Goal: Task Accomplishment & Management: Manage account settings

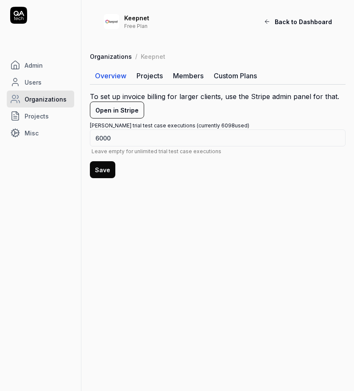
click at [30, 84] on span "Users" at bounding box center [33, 82] width 17 height 9
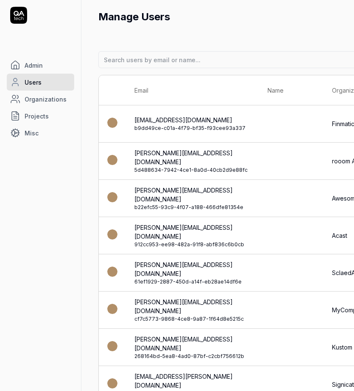
click at [22, 14] on icon at bounding box center [19, 13] width 11 height 5
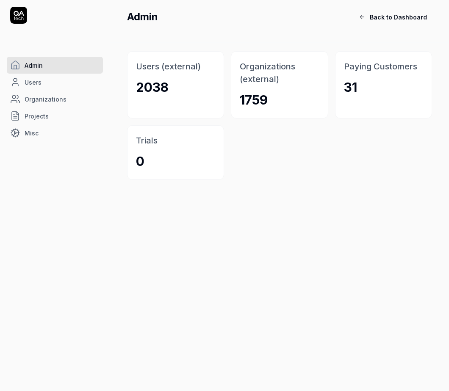
click at [353, 14] on span "Back to Dashboard" at bounding box center [398, 17] width 57 height 9
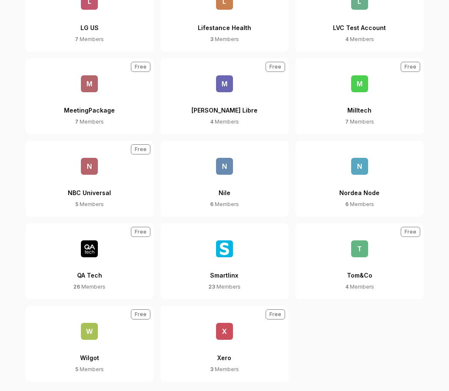
scroll to position [552, 0]
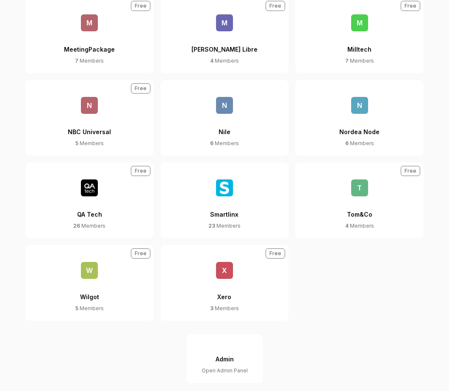
click at [96, 196] on div "QA Tech" at bounding box center [89, 209] width 25 height 26
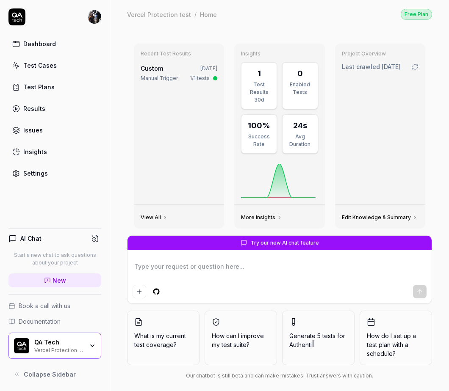
click at [72, 346] on div "Vercel Protection test" at bounding box center [58, 349] width 49 height 7
click at [164, 107] on div "Recent Test Results Custom [DATE] Manual Trigger 1/1 tests" at bounding box center [179, 124] width 90 height 161
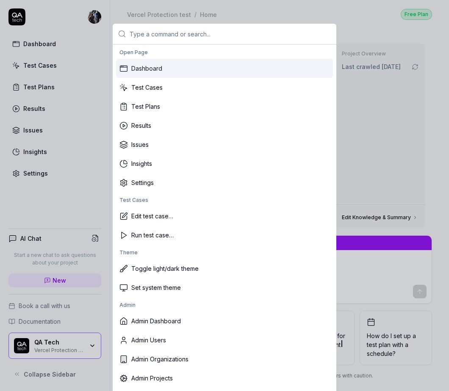
scroll to position [99, 0]
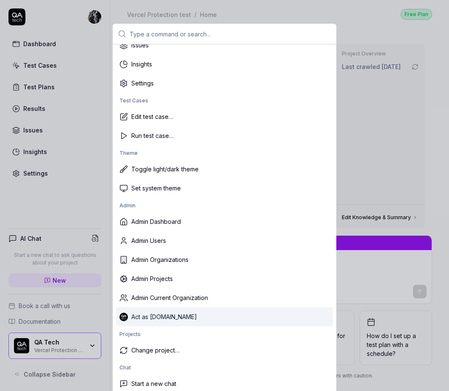
click at [160, 320] on div "Act as [DOMAIN_NAME]" at bounding box center [224, 316] width 217 height 19
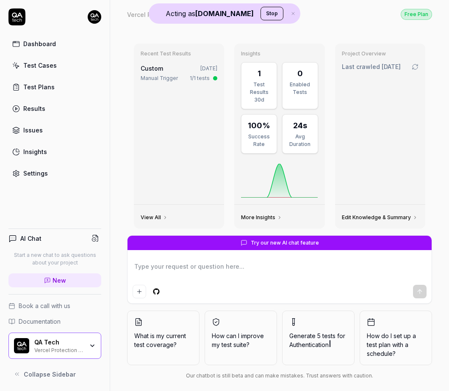
click at [51, 346] on div "Vercel Protection test" at bounding box center [58, 349] width 49 height 7
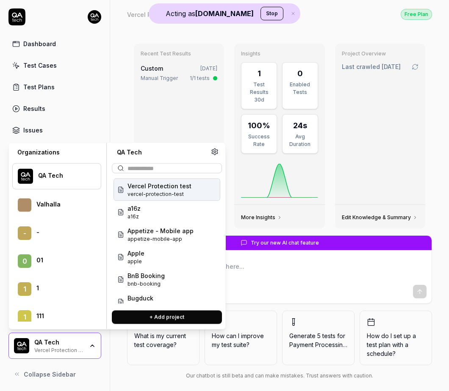
scroll to position [43648, 0]
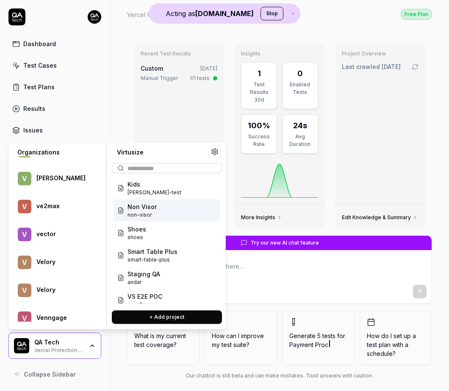
scroll to position [101, 0]
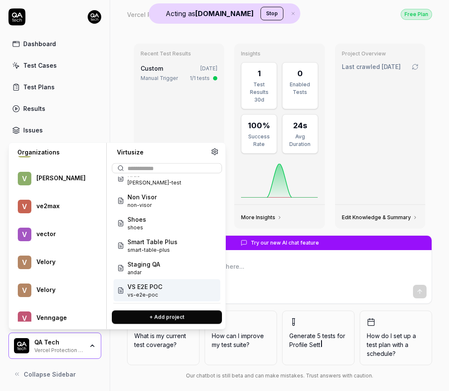
click at [154, 282] on div "VS E2E POC vs-e2e-poc" at bounding box center [166, 290] width 107 height 22
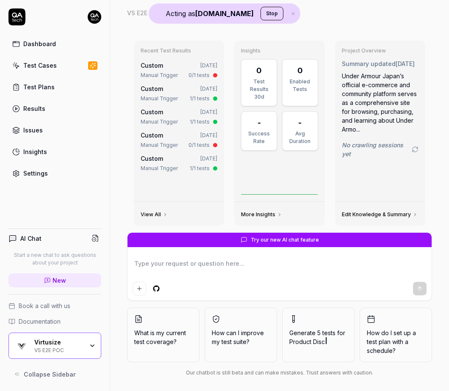
click at [83, 340] on div "Virtusize" at bounding box center [58, 343] width 49 height 8
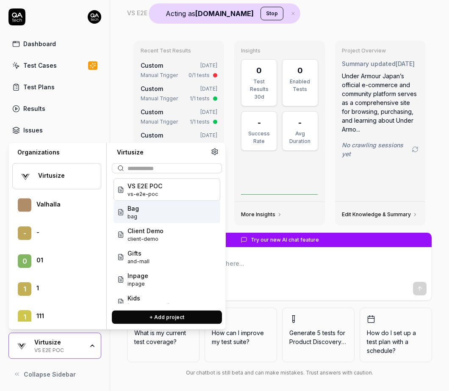
click at [151, 211] on div "Bag bag" at bounding box center [166, 212] width 107 height 22
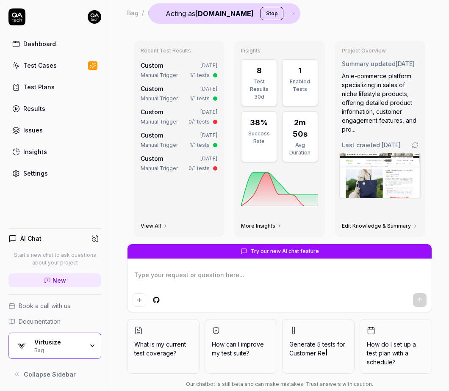
click at [86, 340] on div "Virtusize Bag" at bounding box center [61, 346] width 55 height 14
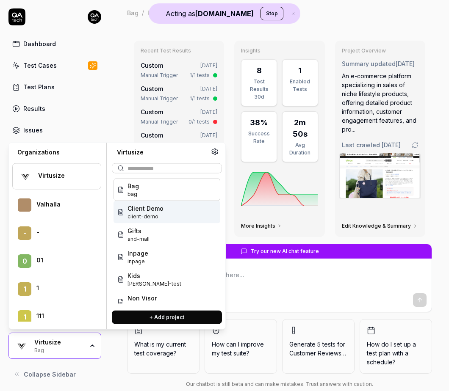
click at [152, 213] on span "client-demo" at bounding box center [145, 217] width 36 height 8
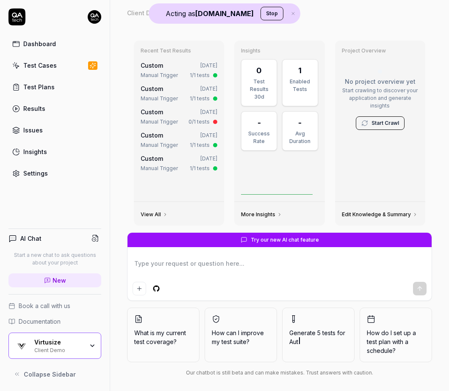
click at [94, 342] on div "Virtusize Client Demo" at bounding box center [54, 346] width 93 height 26
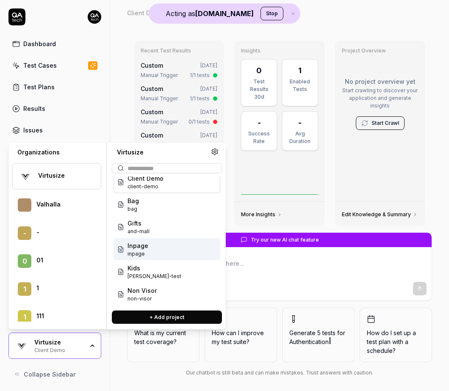
scroll to position [8, 0]
click at [153, 241] on div "Inpage inpage" at bounding box center [166, 249] width 107 height 22
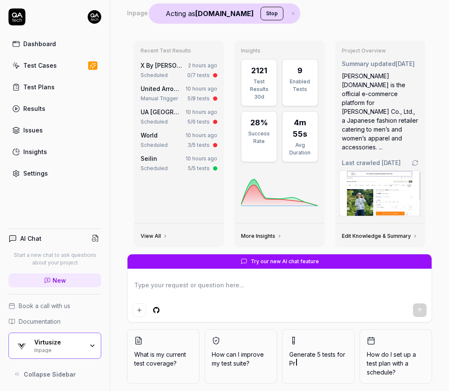
click at [39, 69] on div "Test Cases" at bounding box center [39, 65] width 33 height 9
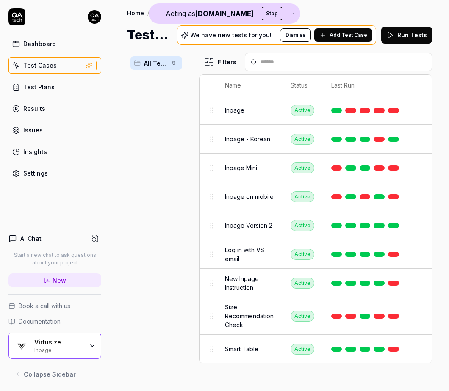
click at [353, 315] on link at bounding box center [393, 316] width 11 height 5
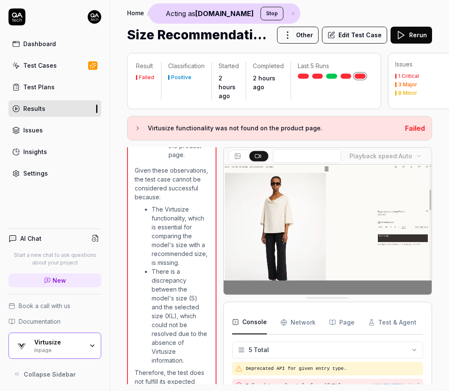
scroll to position [44, 0]
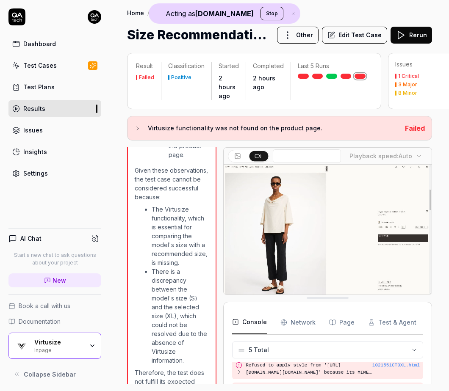
click at [353, 33] on button "Edit Test Case" at bounding box center [354, 35] width 65 height 17
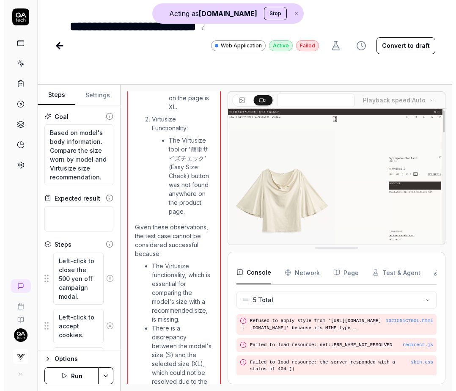
scroll to position [605, 0]
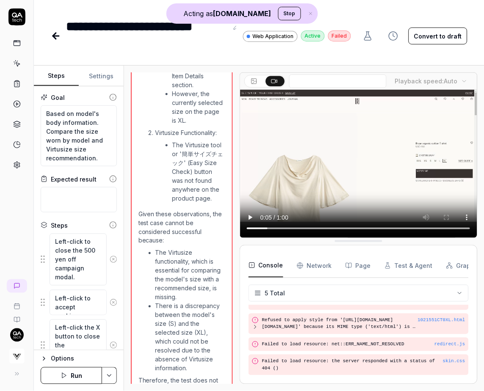
scroll to position [32, 0]
click at [100, 81] on button "Settings" at bounding box center [101, 76] width 45 height 20
type textarea "*"
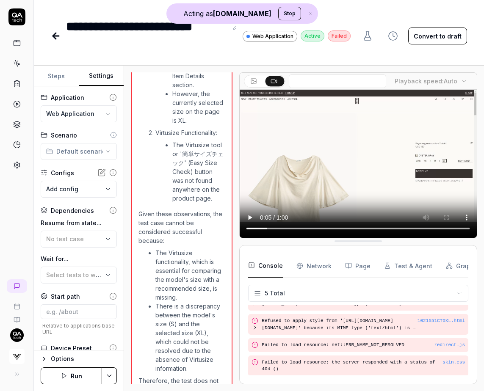
click at [104, 114] on html "**********" at bounding box center [242, 195] width 484 height 391
click at [99, 112] on html "**********" at bounding box center [242, 195] width 484 height 391
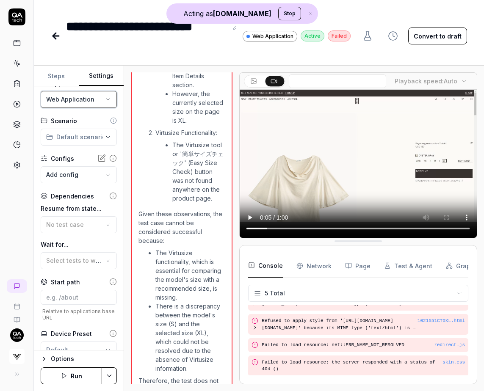
scroll to position [0, 0]
